Goal: Transaction & Acquisition: Purchase product/service

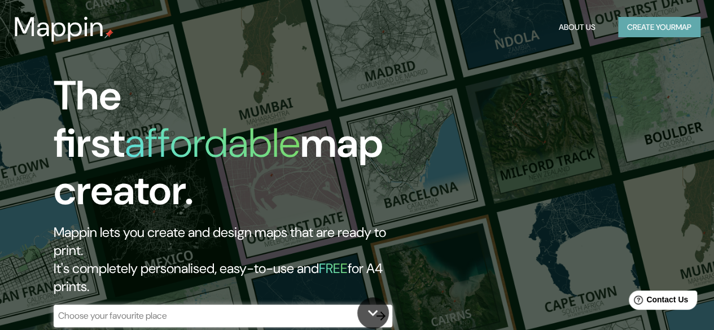
click at [626, 32] on button "Create your map" at bounding box center [659, 27] width 82 height 21
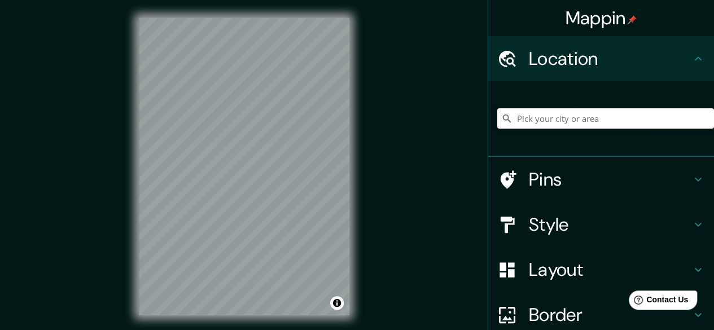
click at [578, 112] on input "Pick your city or area" at bounding box center [606, 118] width 217 height 20
click at [542, 115] on input "Pick your city or area" at bounding box center [606, 118] width 217 height 20
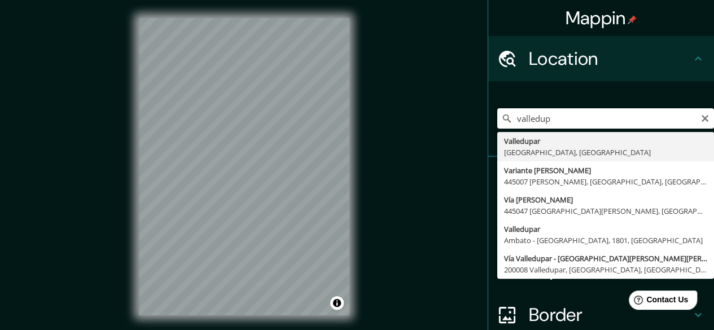
type input "Valledupar, [GEOGRAPHIC_DATA], [GEOGRAPHIC_DATA]"
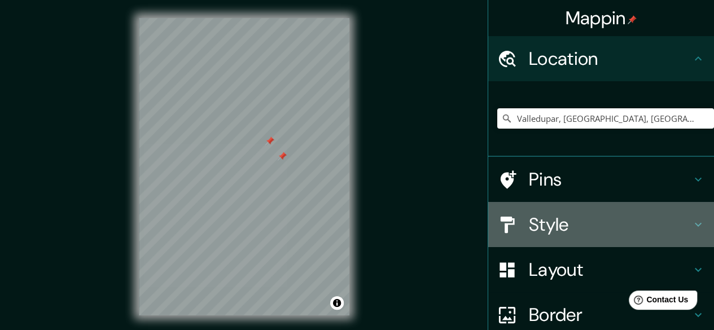
click at [566, 213] on h4 "Style" at bounding box center [610, 224] width 163 height 23
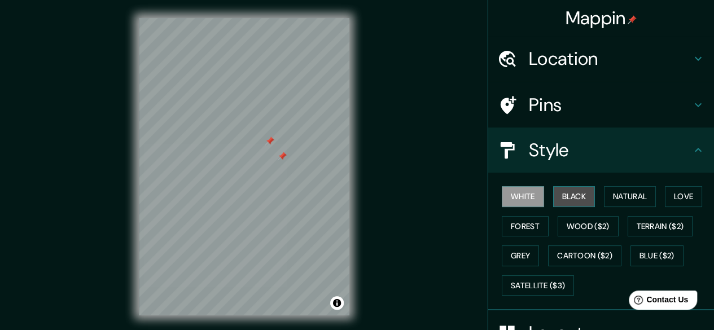
click at [579, 202] on button "Black" at bounding box center [574, 196] width 42 height 21
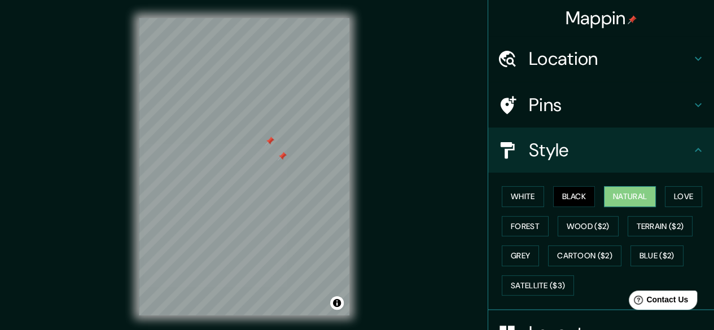
click at [611, 195] on button "Natural" at bounding box center [630, 196] width 52 height 21
click at [665, 189] on button "Love" at bounding box center [683, 196] width 37 height 21
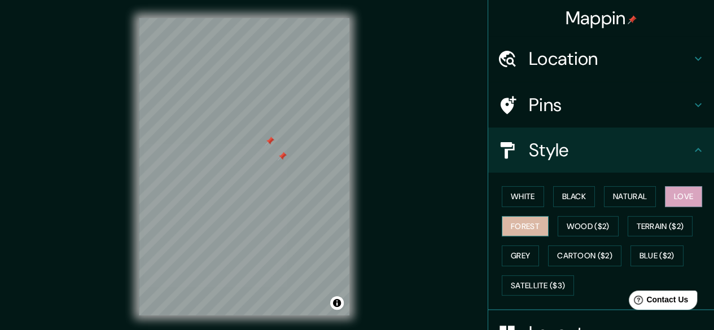
click at [538, 225] on button "Forest" at bounding box center [525, 226] width 47 height 21
